Goal: Task Accomplishment & Management: Use online tool/utility

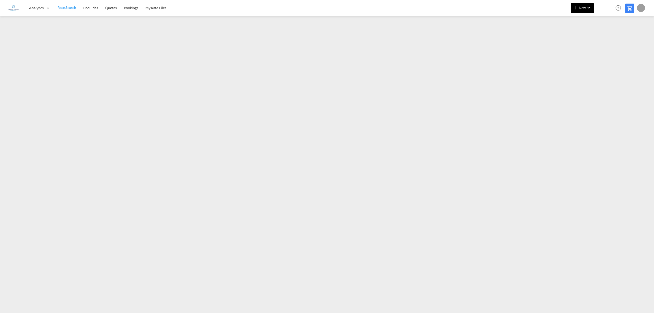
click at [589, 8] on md-icon "icon-chevron-down" at bounding box center [589, 8] width 6 height 6
click at [572, 22] on span "Rates" at bounding box center [569, 22] width 6 height 10
click at [607, 38] on span "Ratesheet" at bounding box center [604, 38] width 6 height 10
click at [584, 9] on span "New" at bounding box center [582, 8] width 19 height 4
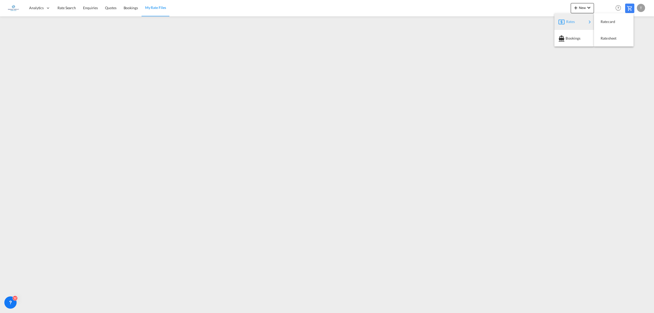
click at [571, 20] on span "Rates" at bounding box center [569, 22] width 6 height 10
click at [607, 37] on span "Ratesheet" at bounding box center [604, 38] width 6 height 10
click at [583, 7] on span "New" at bounding box center [582, 8] width 19 height 4
click at [573, 21] on span "Rates" at bounding box center [569, 22] width 6 height 10
click at [607, 37] on span "Ratesheet" at bounding box center [604, 38] width 6 height 10
